Goal: Task Accomplishment & Management: Manage account settings

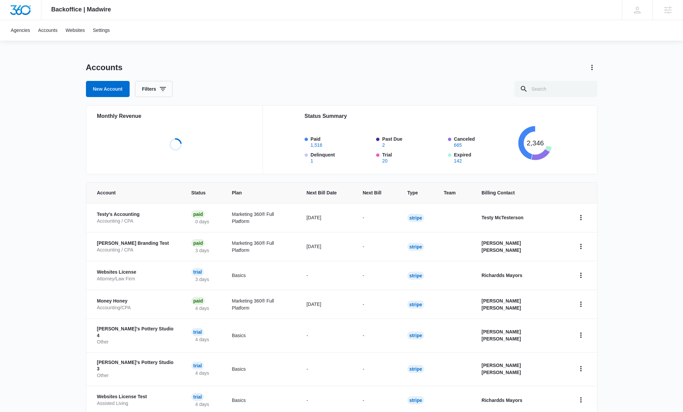
click at [554, 77] on div "Accounts New Account Filters" at bounding box center [342, 79] width 512 height 35
click at [551, 86] on input "text" at bounding box center [556, 89] width 83 height 16
type input "a"
type input "shop"
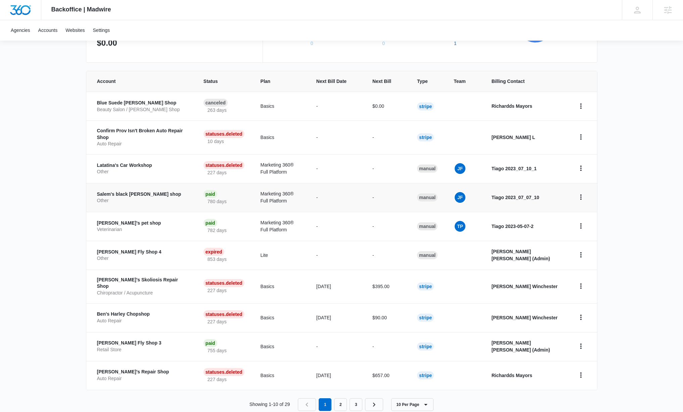
scroll to position [128, 0]
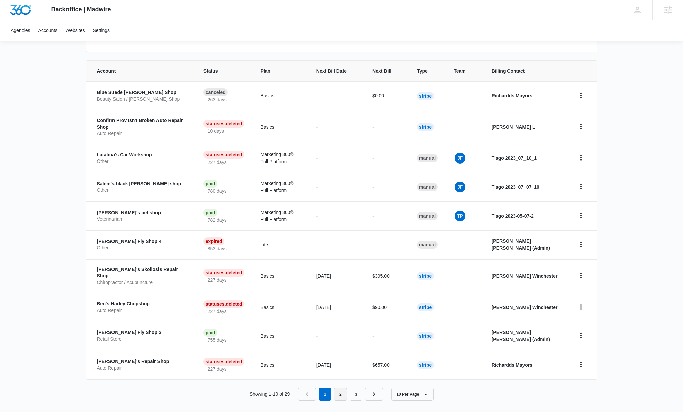
click at [343, 394] on link "2" at bounding box center [340, 394] width 13 height 13
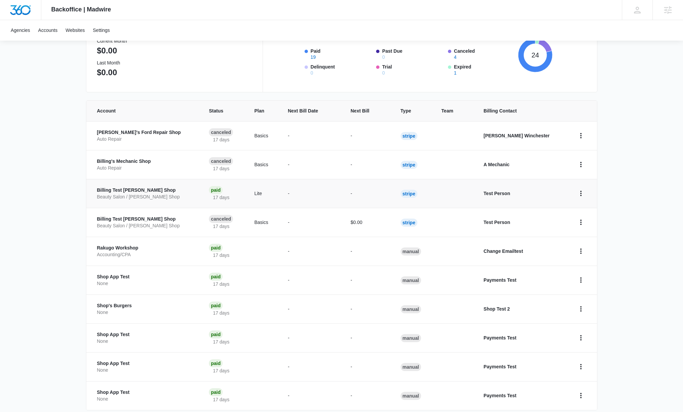
scroll to position [123, 0]
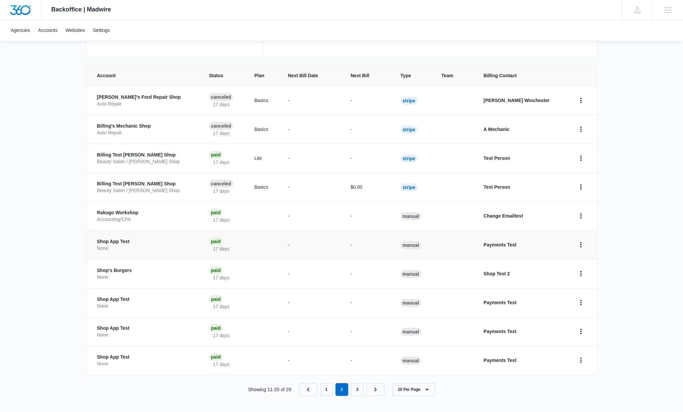
click at [107, 244] on p "Shop App Test" at bounding box center [145, 241] width 96 height 7
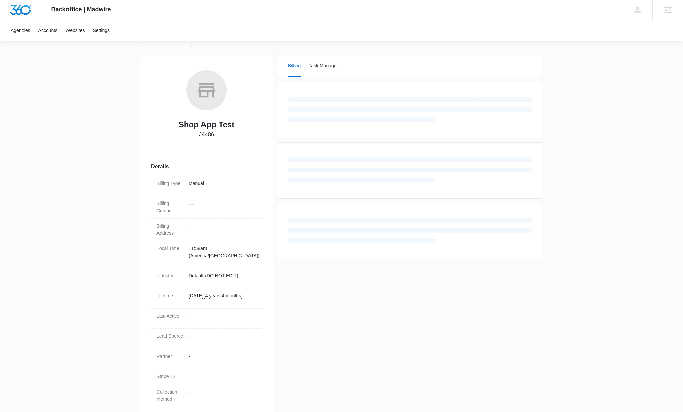
scroll to position [93, 0]
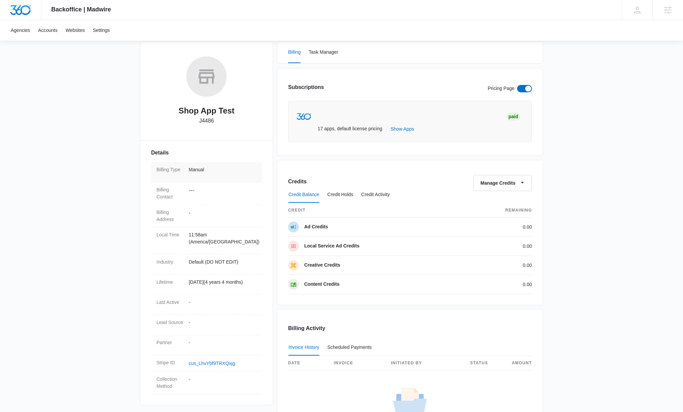
click at [202, 171] on p "Manual" at bounding box center [223, 169] width 68 height 7
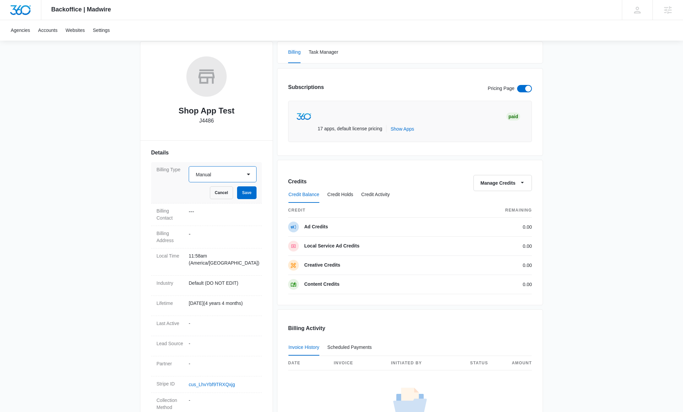
click at [235, 178] on select "Select Manual Stripe" at bounding box center [223, 174] width 68 height 16
select select "stripe"
click at [189, 166] on select "Select Manual Stripe" at bounding box center [223, 174] width 68 height 16
click at [255, 193] on button "Save" at bounding box center [246, 192] width 19 height 13
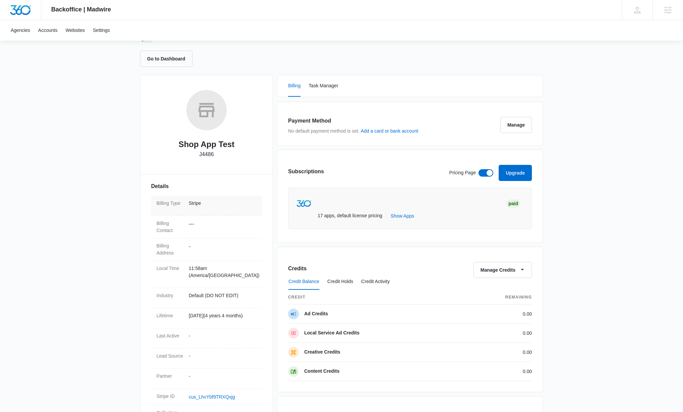
scroll to position [59, 0]
click at [180, 65] on button "Go to Dashboard" at bounding box center [166, 60] width 52 height 16
